Goal: Task Accomplishment & Management: Complete application form

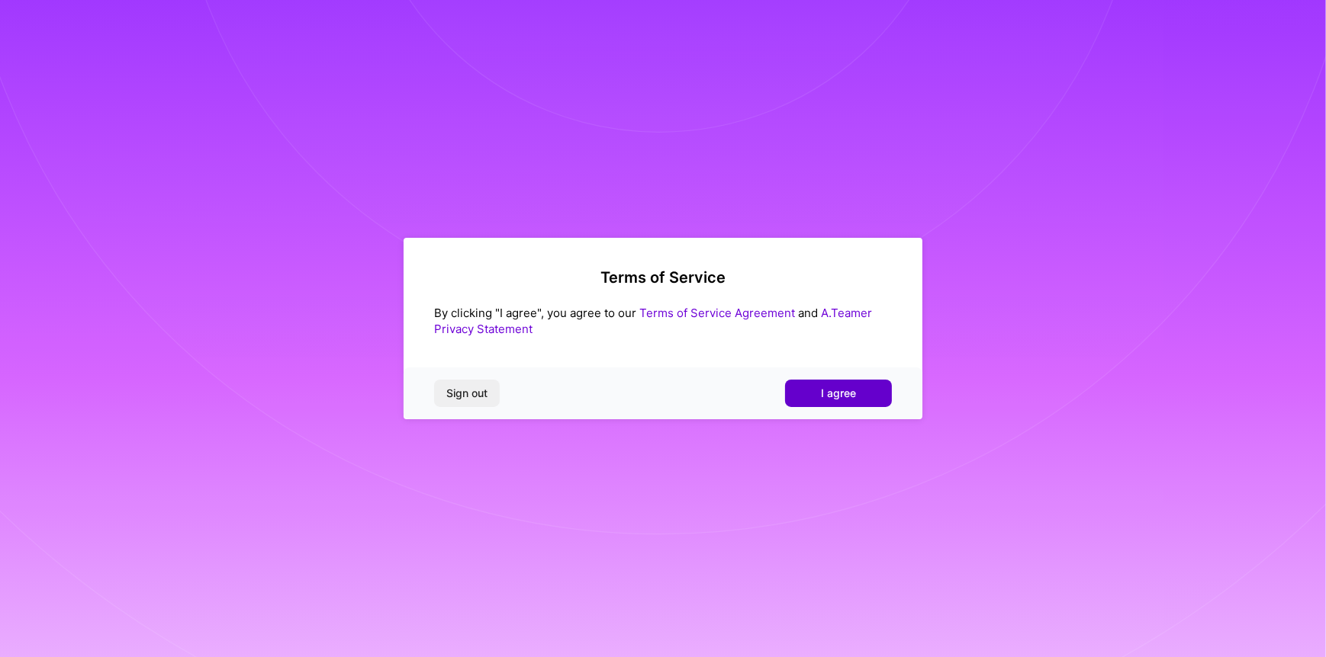
click at [834, 391] on span "I agree" at bounding box center [838, 393] width 35 height 15
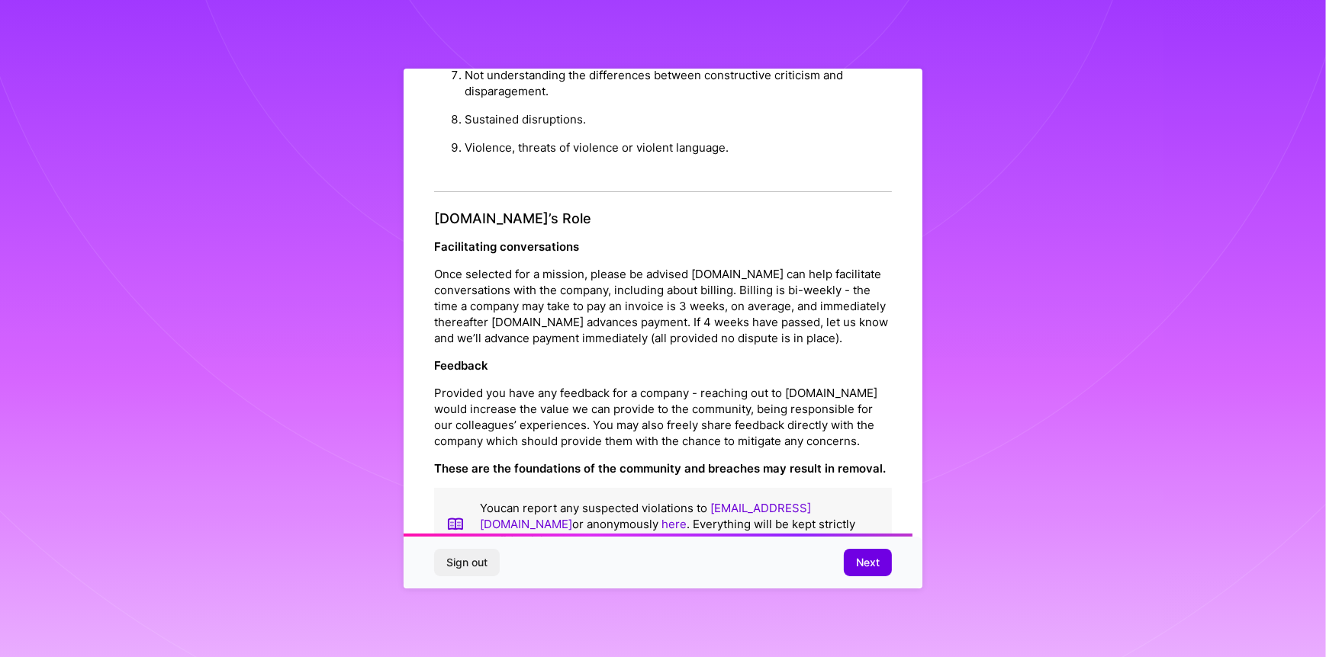
scroll to position [1641, 0]
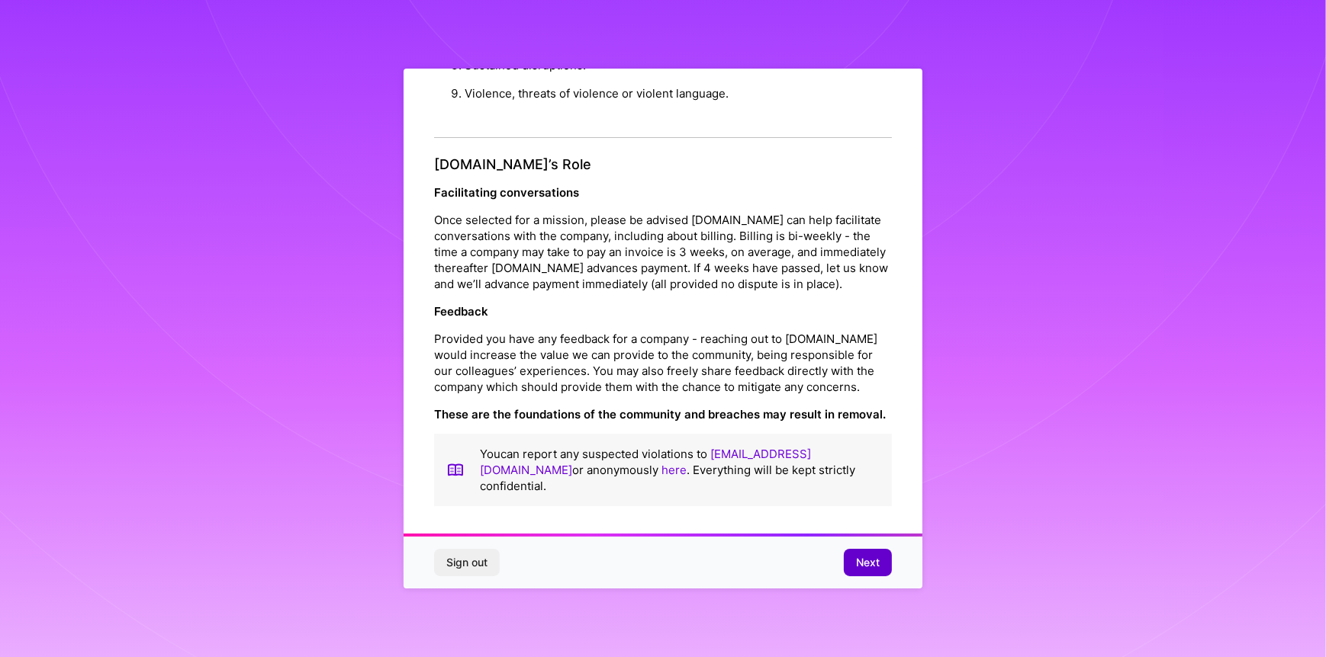
click at [874, 556] on span "Next" at bounding box center [868, 562] width 24 height 15
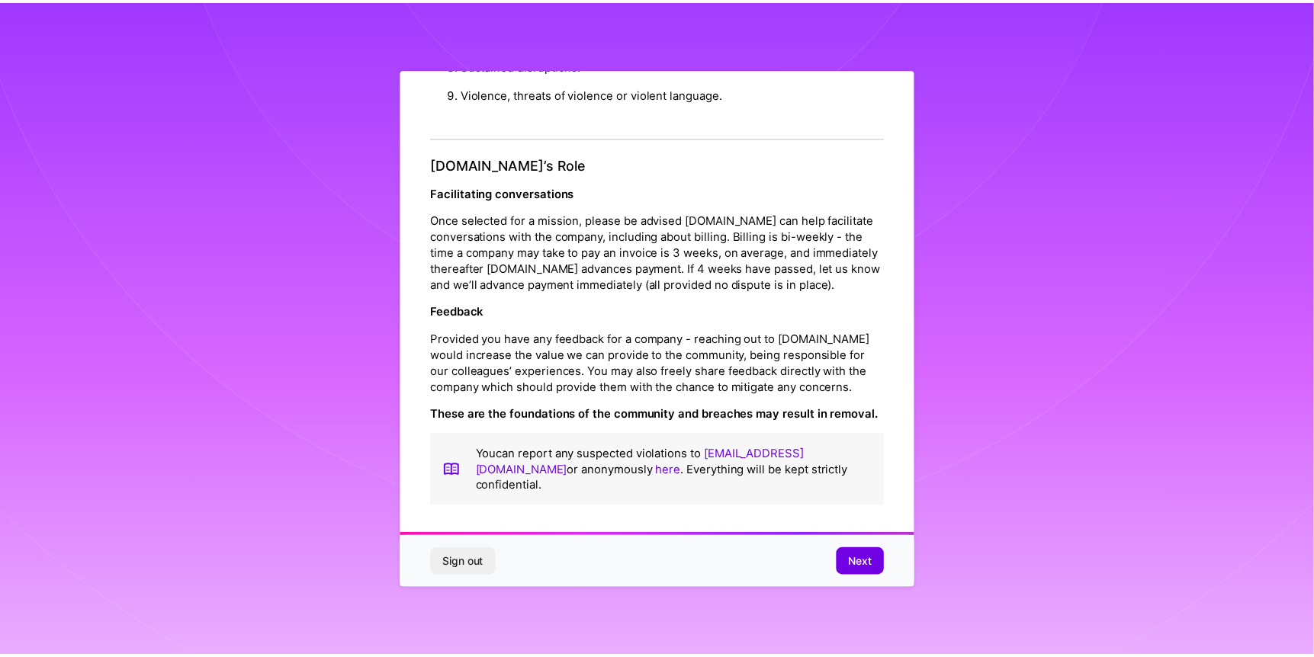
scroll to position [0, 0]
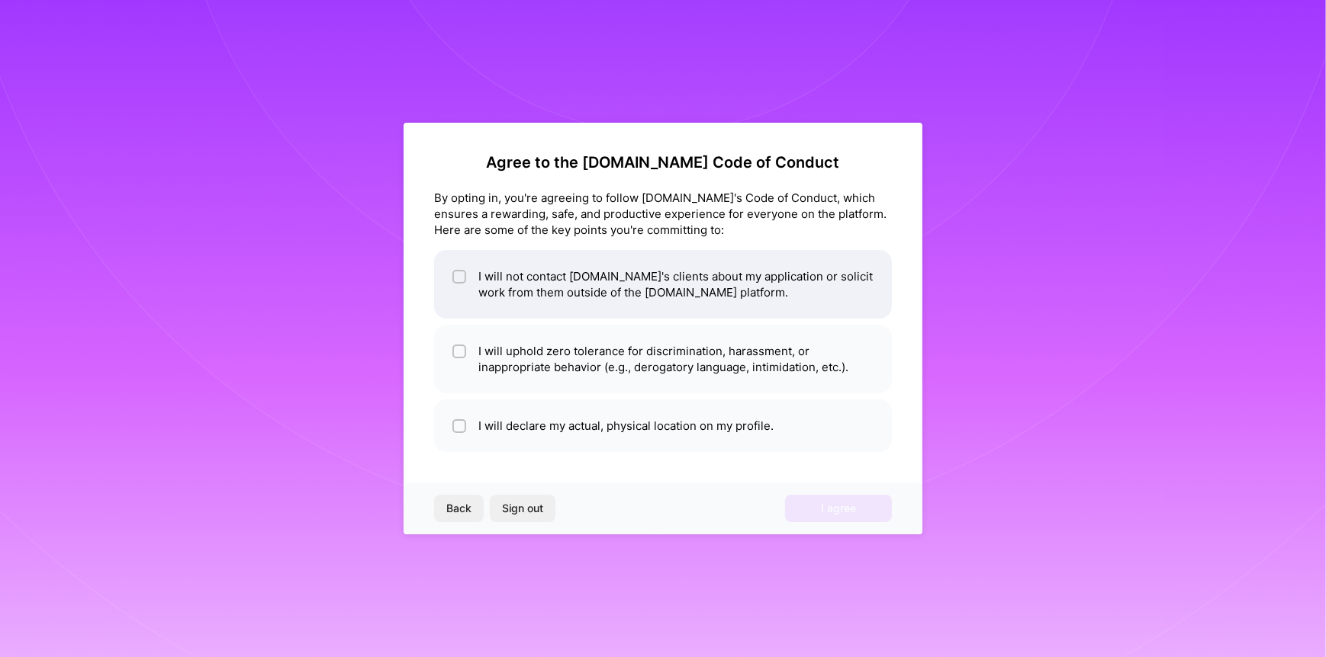
click at [539, 290] on li "I will not contact [DOMAIN_NAME]'s clients about my application or solicit work…" at bounding box center [663, 284] width 458 height 69
checkbox input "true"
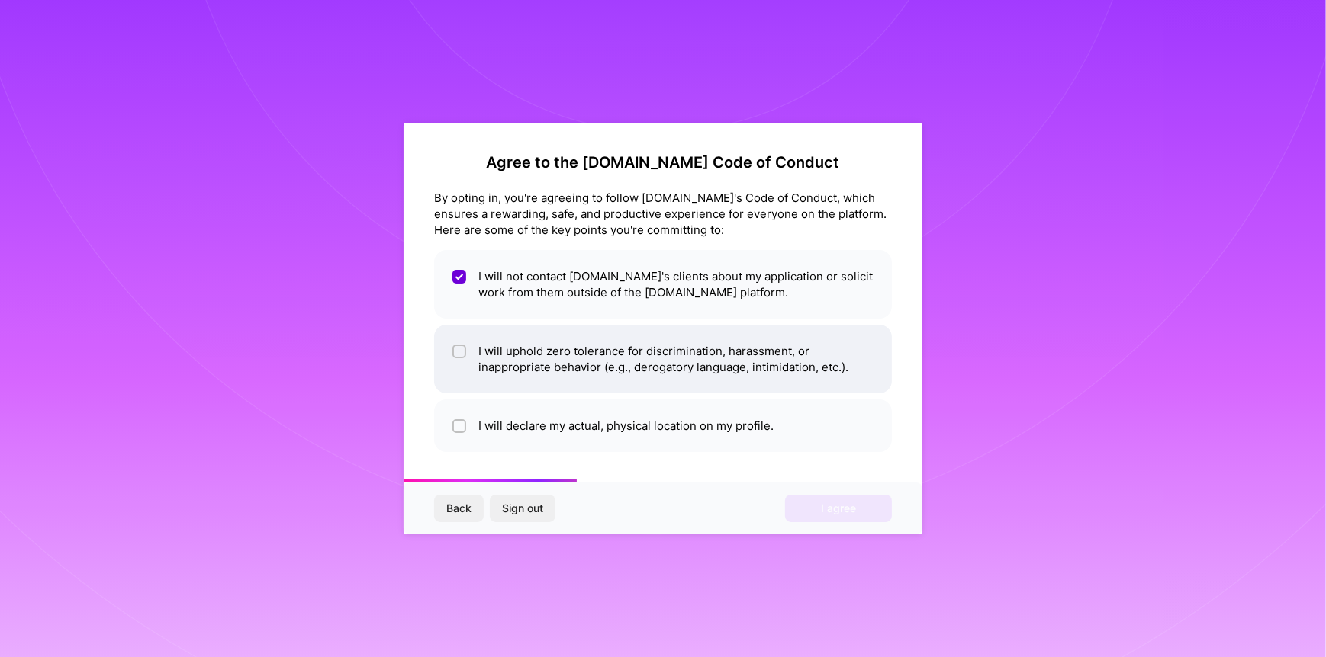
click at [470, 375] on li "I will uphold zero tolerance for discrimination, harassment, or inappropriate b…" at bounding box center [663, 359] width 458 height 69
checkbox input "true"
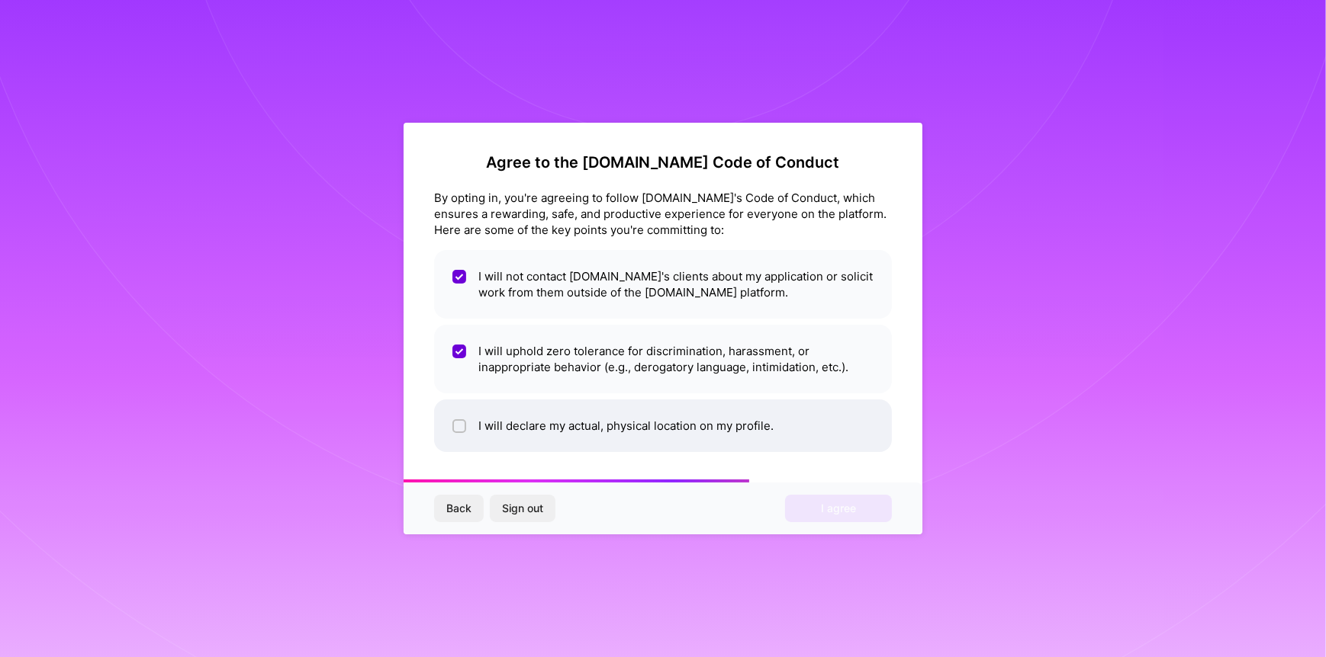
click at [457, 423] on input "checkbox" at bounding box center [460, 427] width 11 height 11
checkbox input "true"
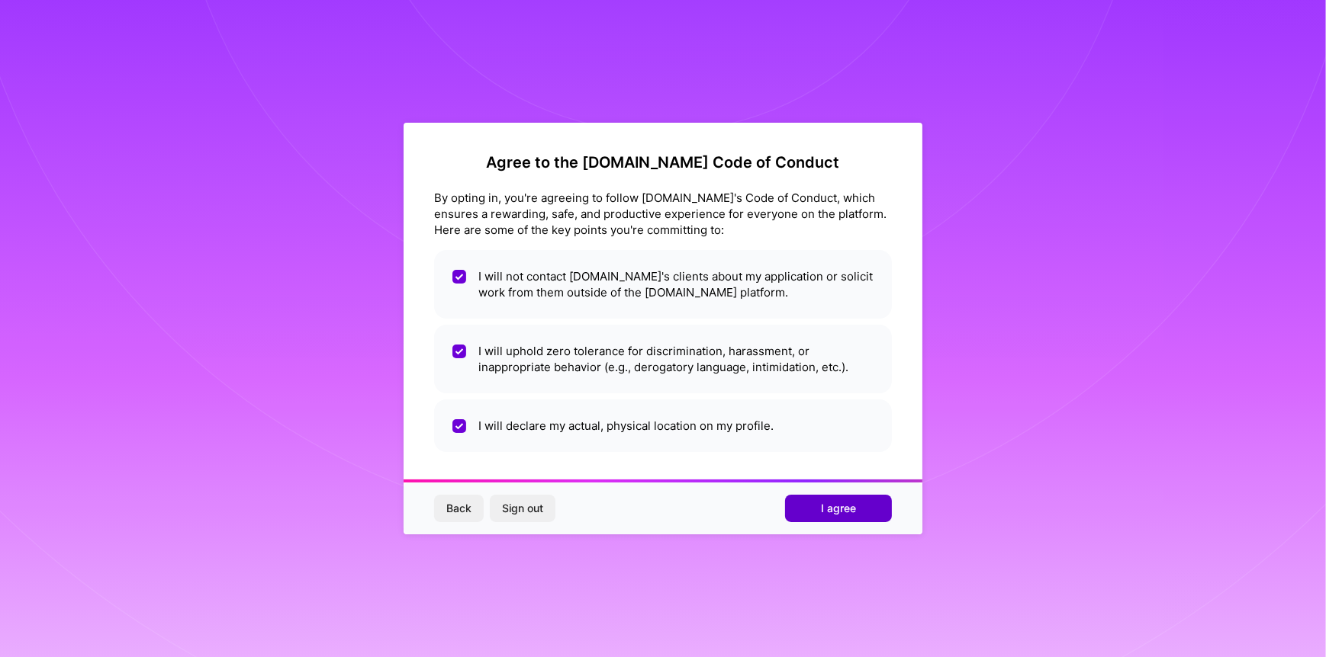
click at [850, 501] on span "I agree" at bounding box center [838, 508] width 35 height 15
